Goal: Check status: Check status

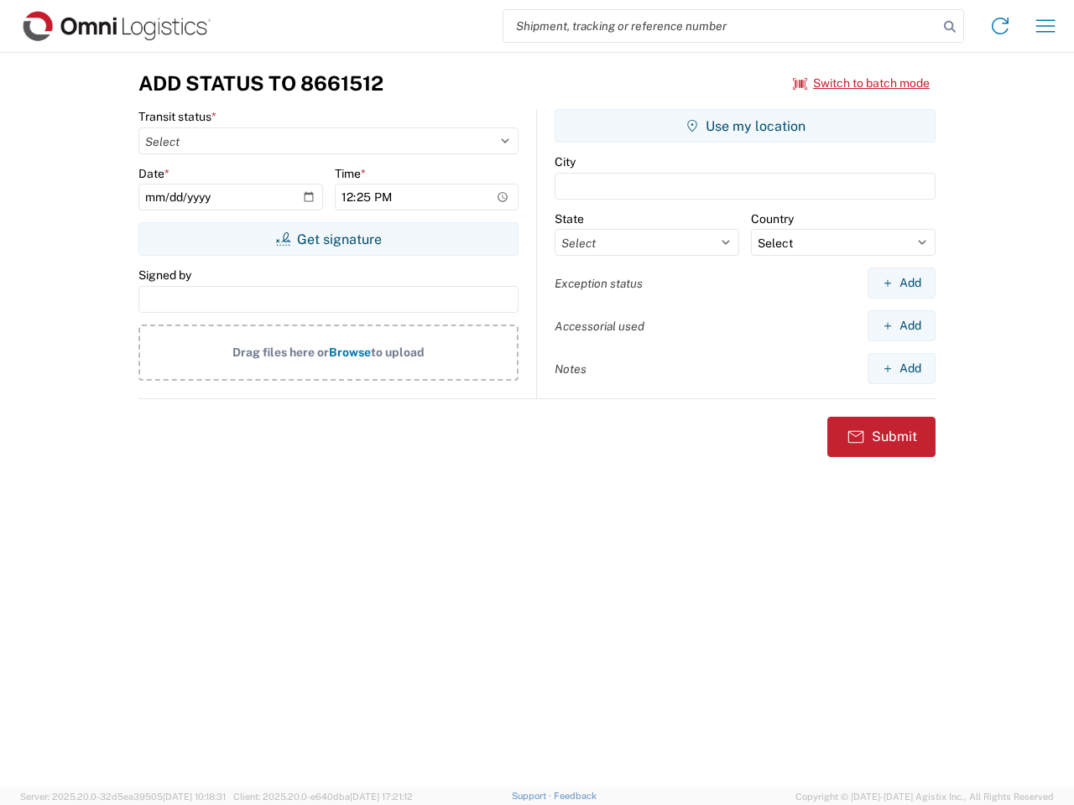
click at [720, 26] on input "search" at bounding box center [720, 26] width 434 height 32
click at [949, 27] on icon at bounding box center [949, 26] width 23 height 23
click at [1000, 26] on icon at bounding box center [999, 26] width 27 height 27
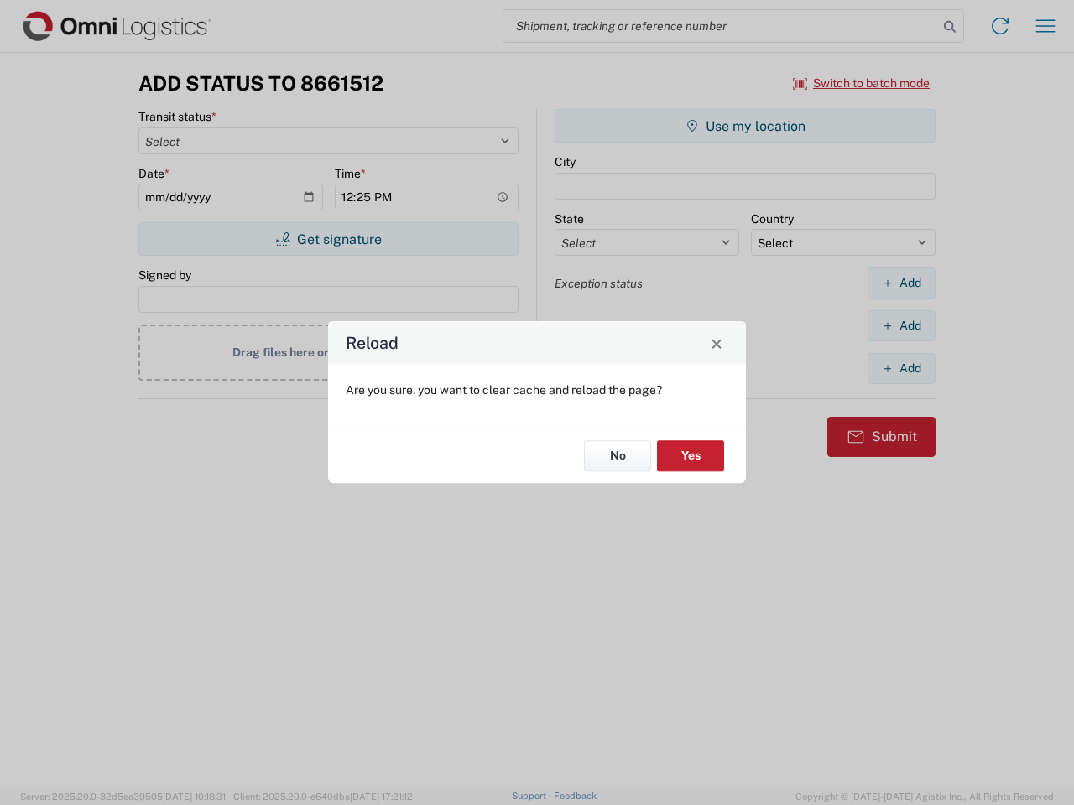
click at [1045, 26] on div "Reload Are you sure, you want to clear cache and reload the page? No Yes" at bounding box center [537, 402] width 1074 height 805
click at [861, 83] on div "Reload Are you sure, you want to clear cache and reload the page? No Yes" at bounding box center [537, 402] width 1074 height 805
click at [328, 239] on div "Reload Are you sure, you want to clear cache and reload the page? No Yes" at bounding box center [537, 402] width 1074 height 805
click at [745, 126] on div "Reload Are you sure, you want to clear cache and reload the page? No Yes" at bounding box center [537, 402] width 1074 height 805
click at [901, 283] on div "Reload Are you sure, you want to clear cache and reload the page? No Yes" at bounding box center [537, 402] width 1074 height 805
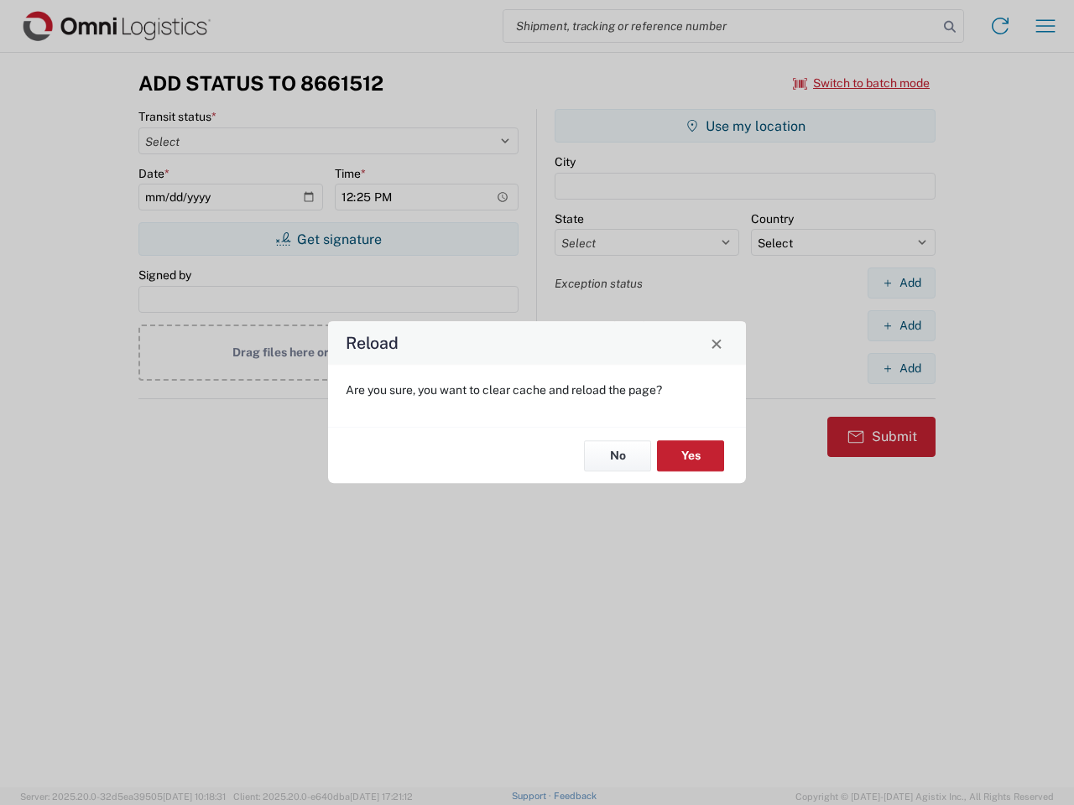
click at [901, 325] on div "Reload Are you sure, you want to clear cache and reload the page? No Yes" at bounding box center [537, 402] width 1074 height 805
click at [901, 368] on div "Reload Are you sure, you want to clear cache and reload the page? No Yes" at bounding box center [537, 402] width 1074 height 805
